Goal: Information Seeking & Learning: Learn about a topic

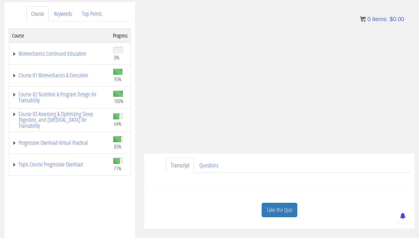
scroll to position [97, 0]
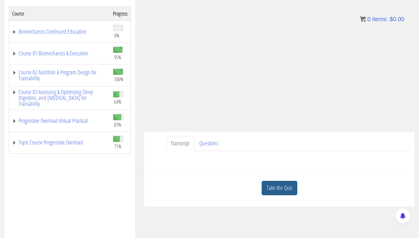
click at [277, 193] on link "Take the Quiz" at bounding box center [279, 188] width 36 height 14
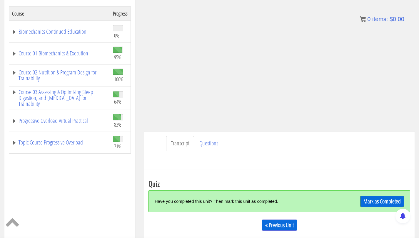
click at [372, 201] on link "Mark as Completed" at bounding box center [382, 201] width 44 height 11
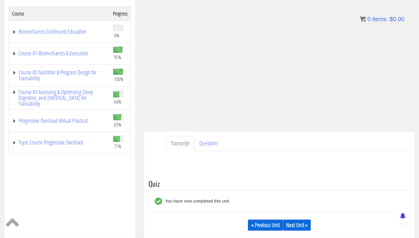
click at [306, 234] on div "« Previous Unit Next Unit »" at bounding box center [278, 226] width 261 height 20
click at [306, 229] on link "Next Unit »" at bounding box center [297, 225] width 28 height 11
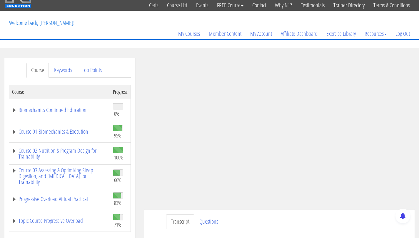
scroll to position [45, 0]
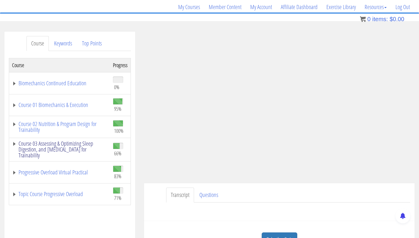
click at [73, 143] on link "Course 03 Assessing & Optimizing Sleep Digestion, and [MEDICAL_DATA] for Traina…" at bounding box center [59, 150] width 95 height 18
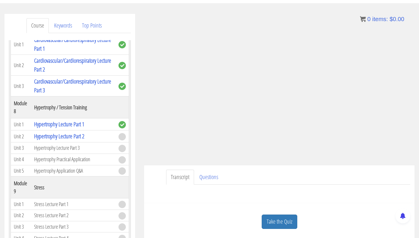
scroll to position [63, 0]
click at [278, 224] on link "Take the Quiz" at bounding box center [279, 222] width 36 height 14
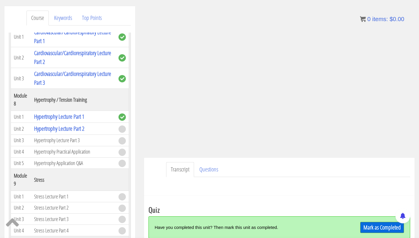
scroll to position [114, 0]
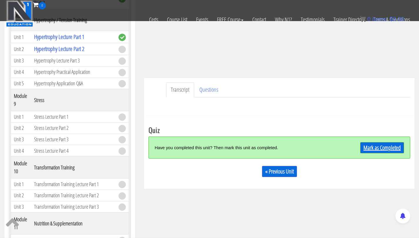
click at [376, 150] on link "Mark as Completed" at bounding box center [382, 147] width 44 height 11
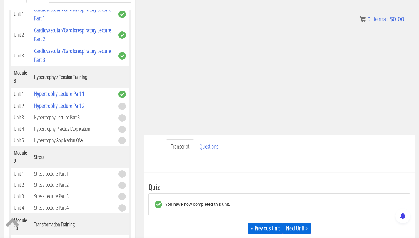
scroll to position [107, 0]
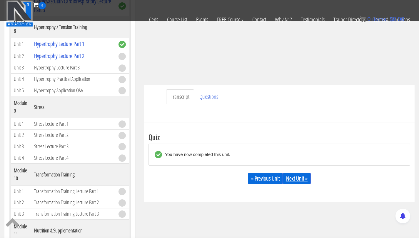
click at [297, 181] on link "Next Unit »" at bounding box center [297, 178] width 28 height 11
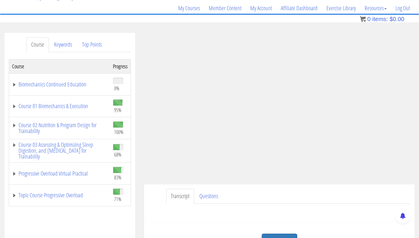
scroll to position [100, 0]
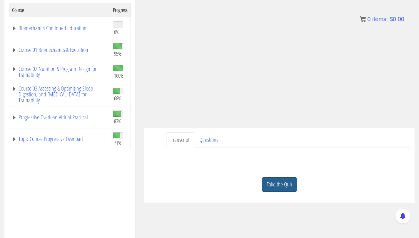
click at [285, 181] on link "Take the Quiz" at bounding box center [279, 185] width 36 height 14
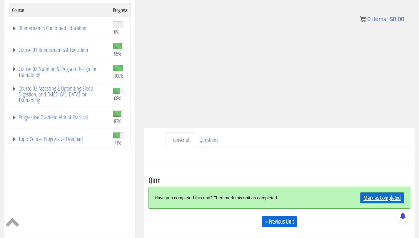
click at [374, 202] on link "Mark as Completed" at bounding box center [382, 198] width 44 height 11
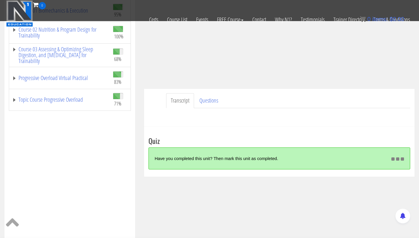
scroll to position [103, 0]
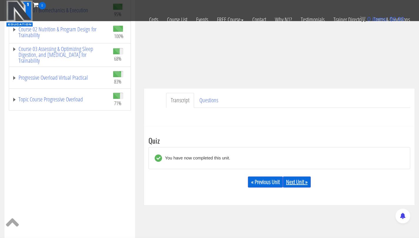
click at [287, 187] on link "Next Unit »" at bounding box center [297, 182] width 28 height 11
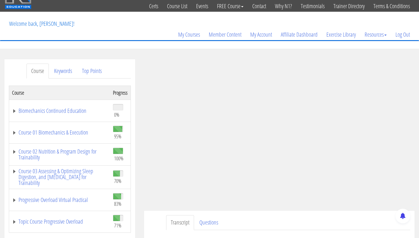
scroll to position [44, 0]
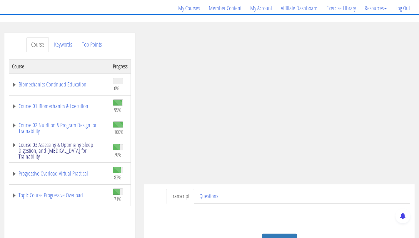
click at [82, 149] on link "Course 03 Assessing & Optimizing Sleep Digestion, and [MEDICAL_DATA] for Traina…" at bounding box center [59, 151] width 95 height 18
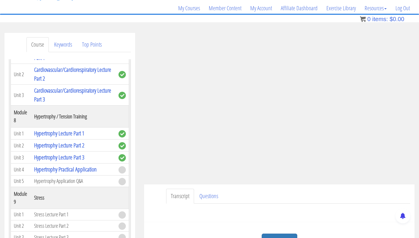
scroll to position [695, 0]
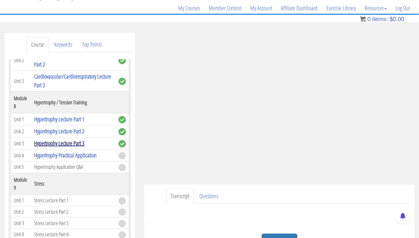
click at [80, 147] on link "Hypertrophy Lecture Part 3" at bounding box center [59, 144] width 50 height 8
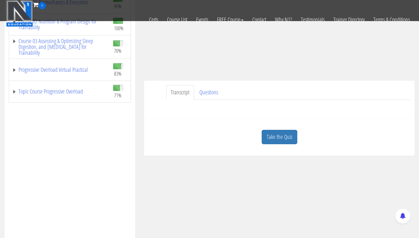
scroll to position [23, 0]
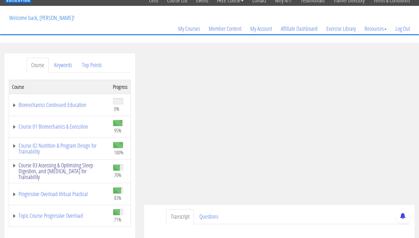
click at [83, 168] on link "Course 03 Assessing & Optimizing Sleep Digestion, and [MEDICAL_DATA] for Traina…" at bounding box center [59, 172] width 95 height 18
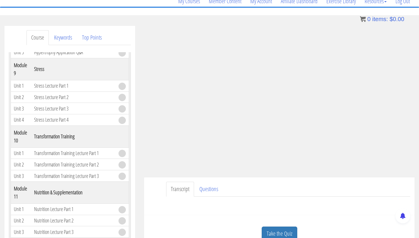
scroll to position [54, 0]
